Goal: Information Seeking & Learning: Learn about a topic

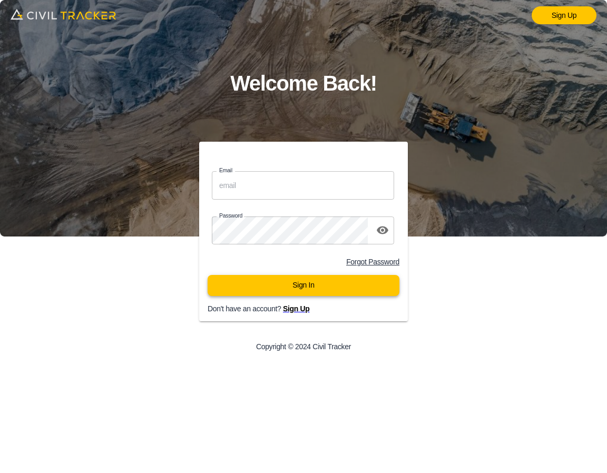
type input "support@civiltracker.xyz"
click at [359, 286] on button "Sign In" at bounding box center [304, 285] width 192 height 21
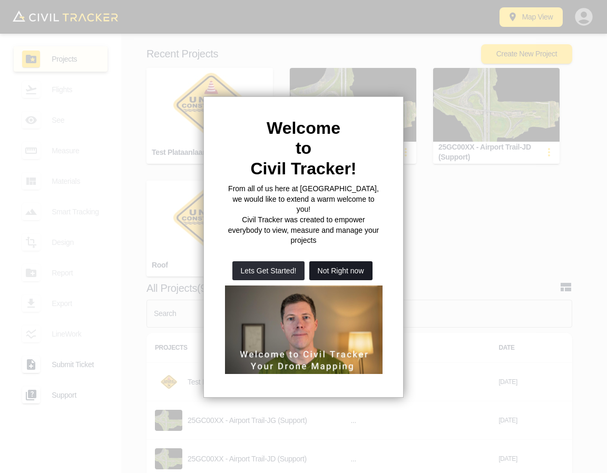
click at [333, 261] on button "Not Right now" at bounding box center [340, 270] width 63 height 19
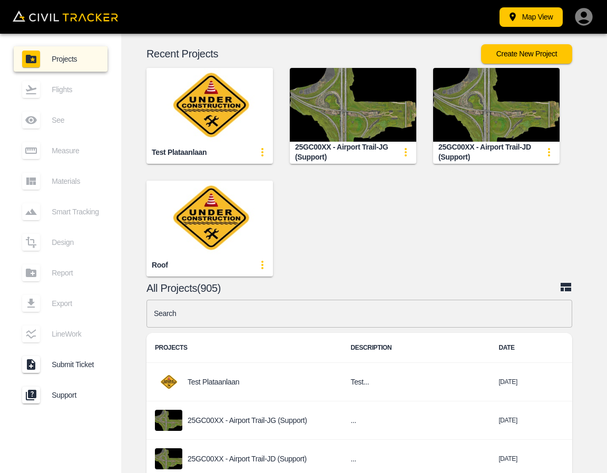
click at [306, 310] on input "text" at bounding box center [360, 314] width 426 height 28
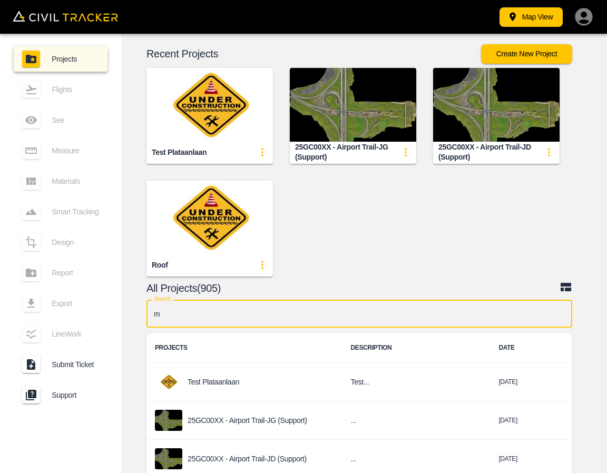
type input "mb"
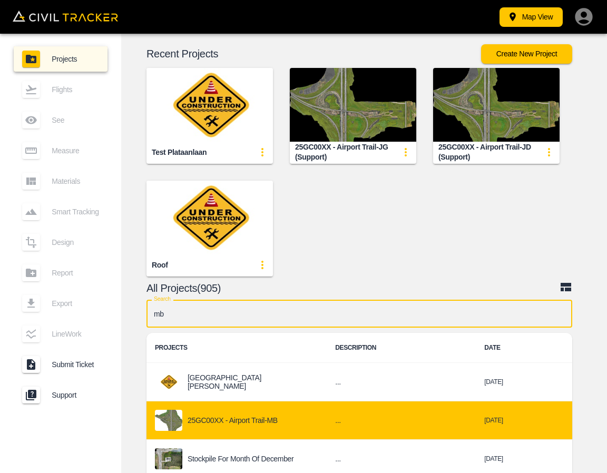
click at [251, 419] on p "25GC00XX - Airport Trail-MB" at bounding box center [233, 420] width 90 height 8
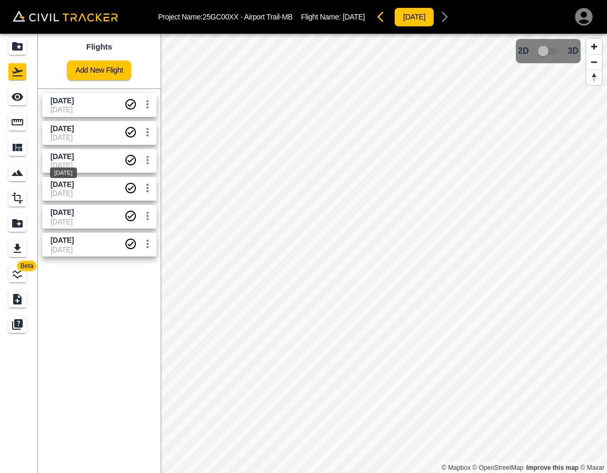
click at [74, 155] on span "Aug 27 2025" at bounding box center [62, 156] width 23 height 8
click at [18, 104] on div "See" at bounding box center [17, 97] width 18 height 17
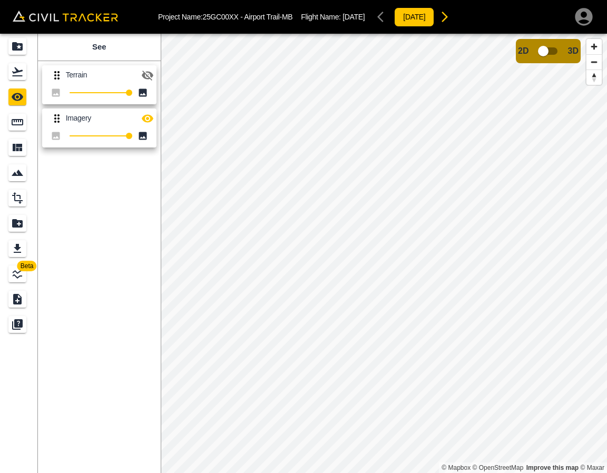
click at [144, 76] on icon "button" at bounding box center [148, 76] width 12 height 10
click at [145, 118] on icon "button" at bounding box center [147, 118] width 13 height 13
drag, startPoint x: 14, startPoint y: 73, endPoint x: 35, endPoint y: 90, distance: 26.7
click at [14, 73] on icon "Flights" at bounding box center [17, 71] width 11 height 9
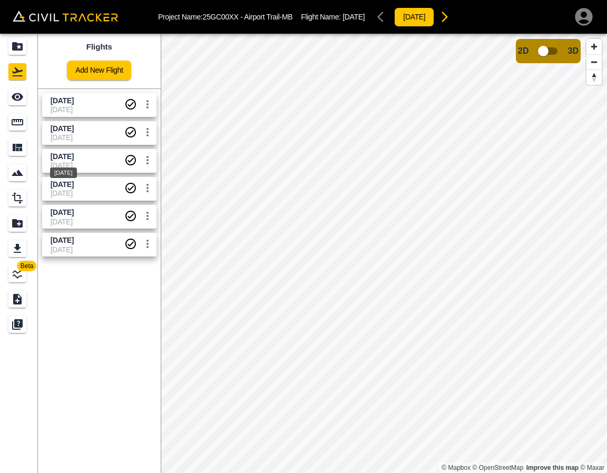
click at [61, 166] on div "Aug 27 2025" at bounding box center [63, 169] width 29 height 19
drag, startPoint x: 13, startPoint y: 99, endPoint x: 54, endPoint y: 99, distance: 41.6
click at [13, 99] on icon "See" at bounding box center [18, 97] width 12 height 8
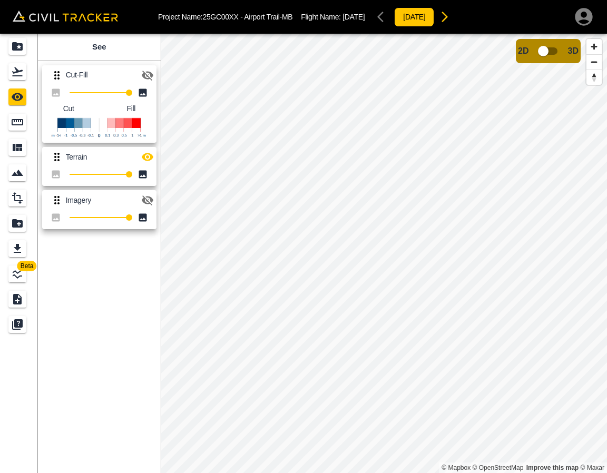
click at [148, 157] on icon "button" at bounding box center [148, 157] width 12 height 8
click at [153, 79] on icon "button" at bounding box center [147, 75] width 13 height 13
click at [22, 77] on icon "Flights" at bounding box center [17, 71] width 13 height 13
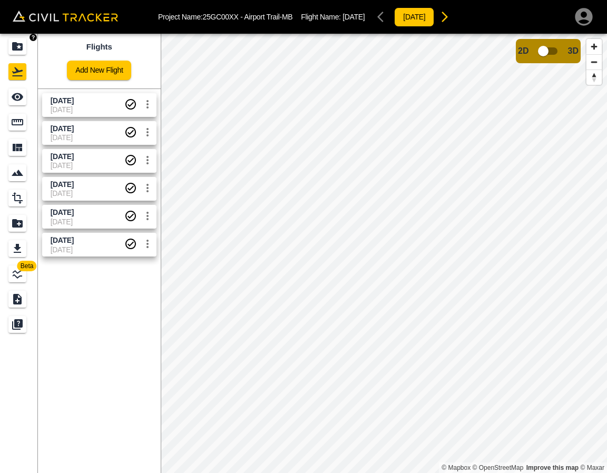
drag, startPoint x: 21, startPoint y: 46, endPoint x: 26, endPoint y: 6, distance: 40.9
click at [21, 46] on icon "Projects" at bounding box center [17, 46] width 11 height 8
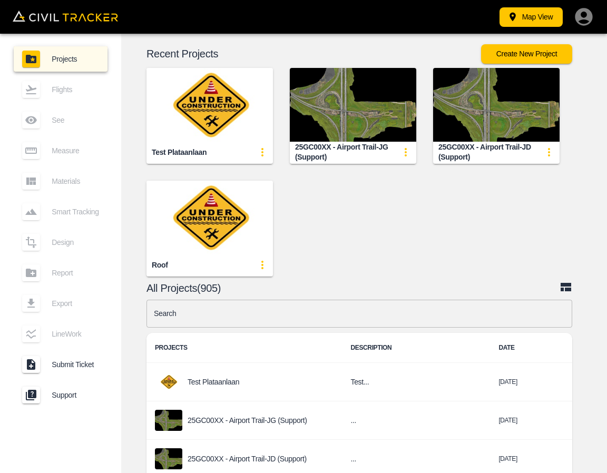
click at [252, 317] on input "text" at bounding box center [360, 314] width 426 height 28
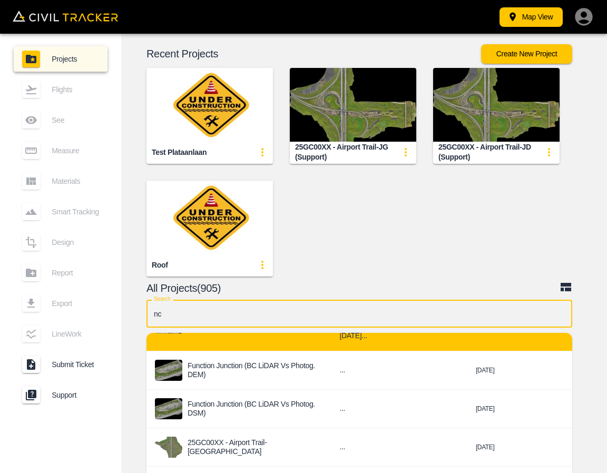
scroll to position [105, 0]
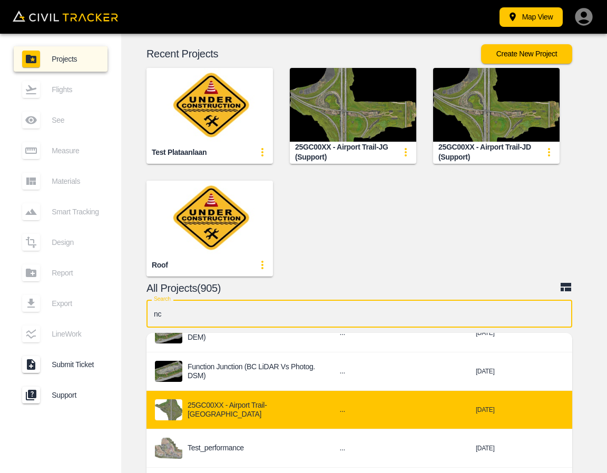
type input "nc"
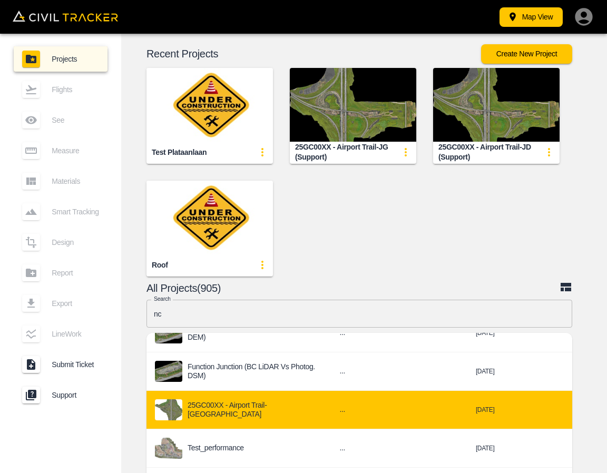
click at [271, 411] on p "25GC00XX - Airport Trail-[GEOGRAPHIC_DATA]" at bounding box center [255, 409] width 135 height 17
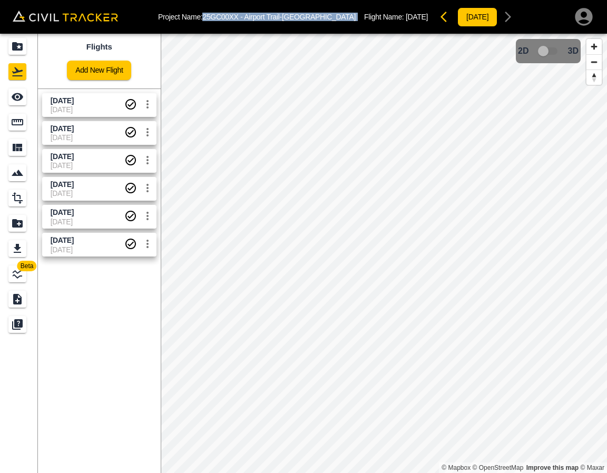
drag, startPoint x: 204, startPoint y: 14, endPoint x: 299, endPoint y: 16, distance: 94.9
click at [299, 16] on div "Project Name: 25GC00XX - Airport Trail-NC Flight Name: Sept 16 2025 2025-09-25" at bounding box center [338, 16] width 360 height 21
copy p "25GC00XX - Airport Trail-[GEOGRAPHIC_DATA]"
